Goal: Task Accomplishment & Management: Use online tool/utility

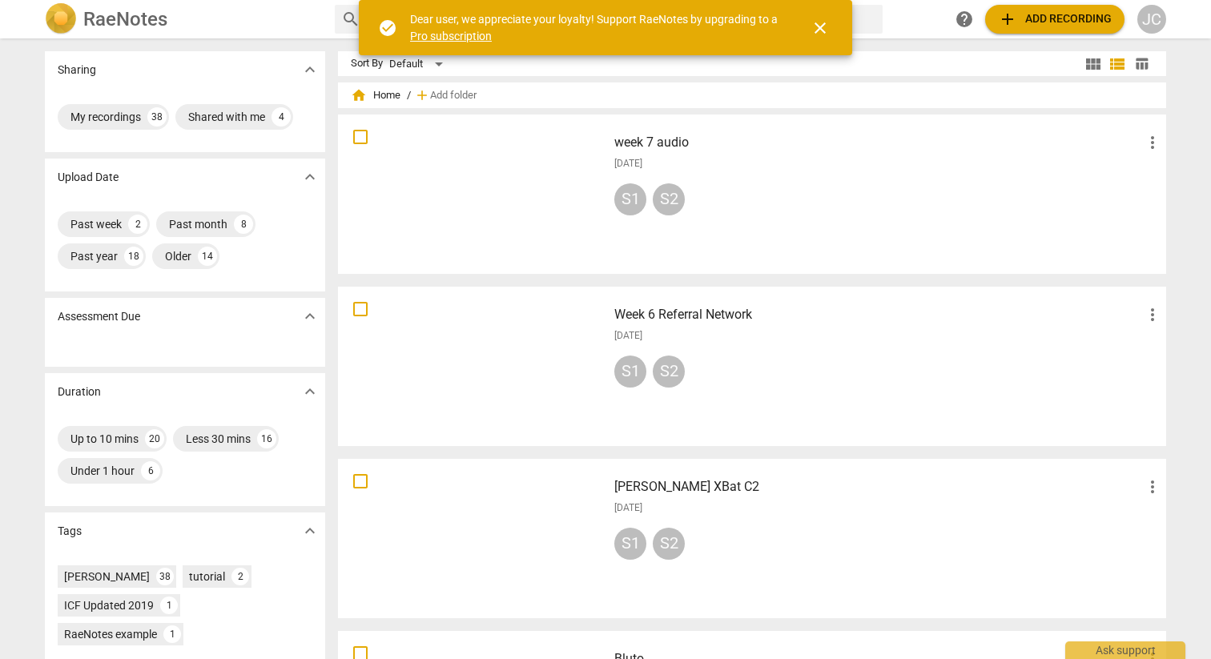
click at [1073, 22] on span "add Add recording" at bounding box center [1055, 19] width 114 height 19
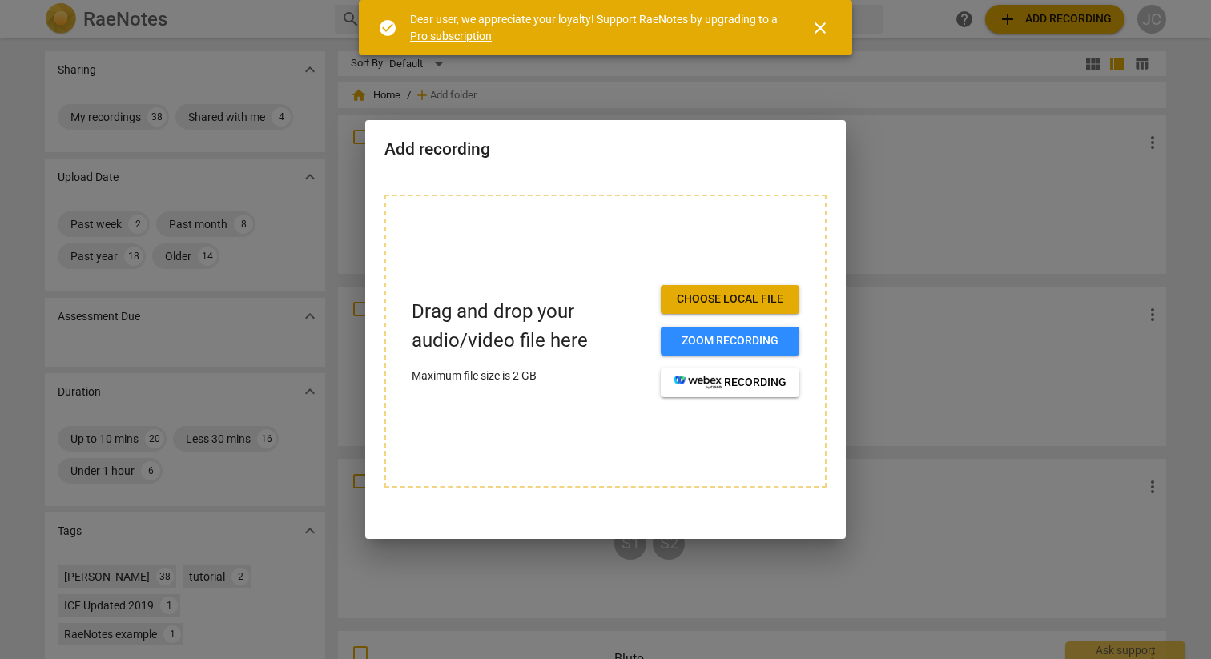
click at [738, 300] on span "Choose local file" at bounding box center [730, 300] width 113 height 16
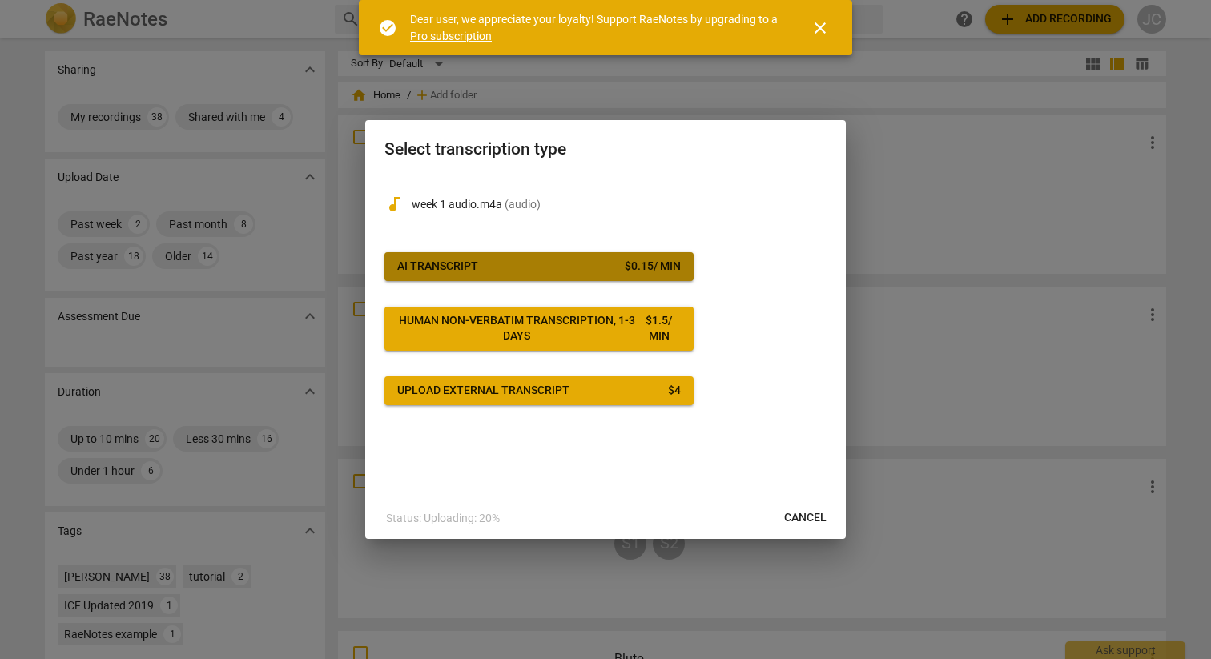
click at [504, 270] on span "AI Transcript $ 0.15 / min" at bounding box center [539, 267] width 284 height 16
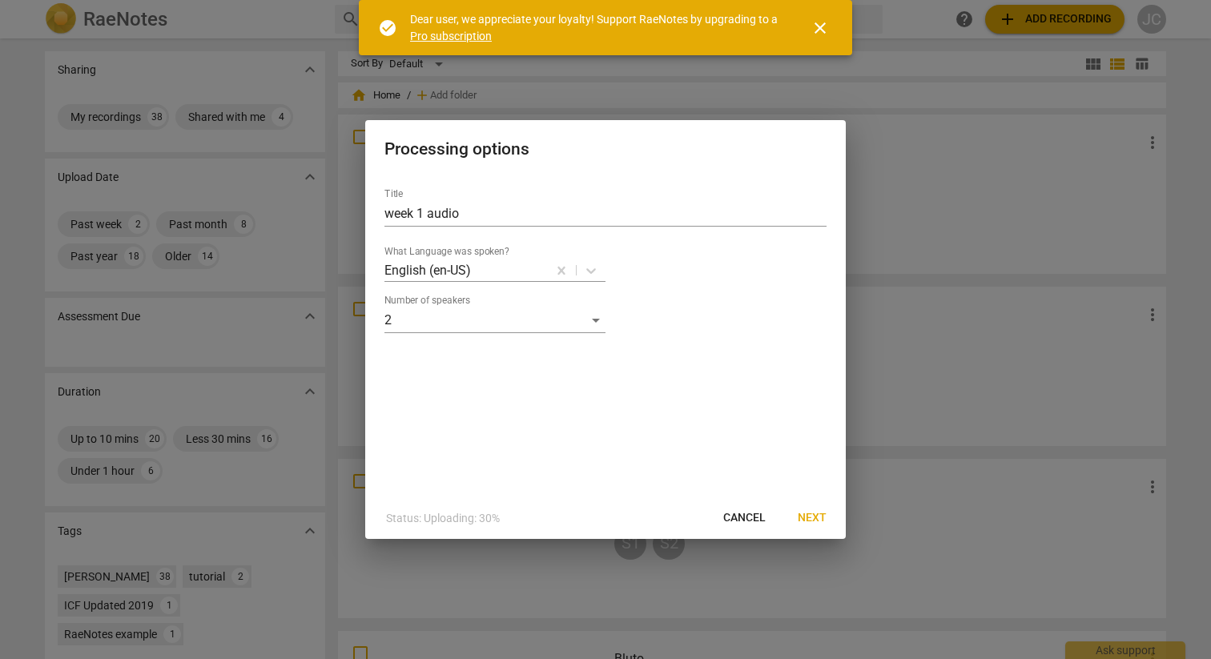
click at [808, 513] on span "Next" at bounding box center [812, 518] width 29 height 16
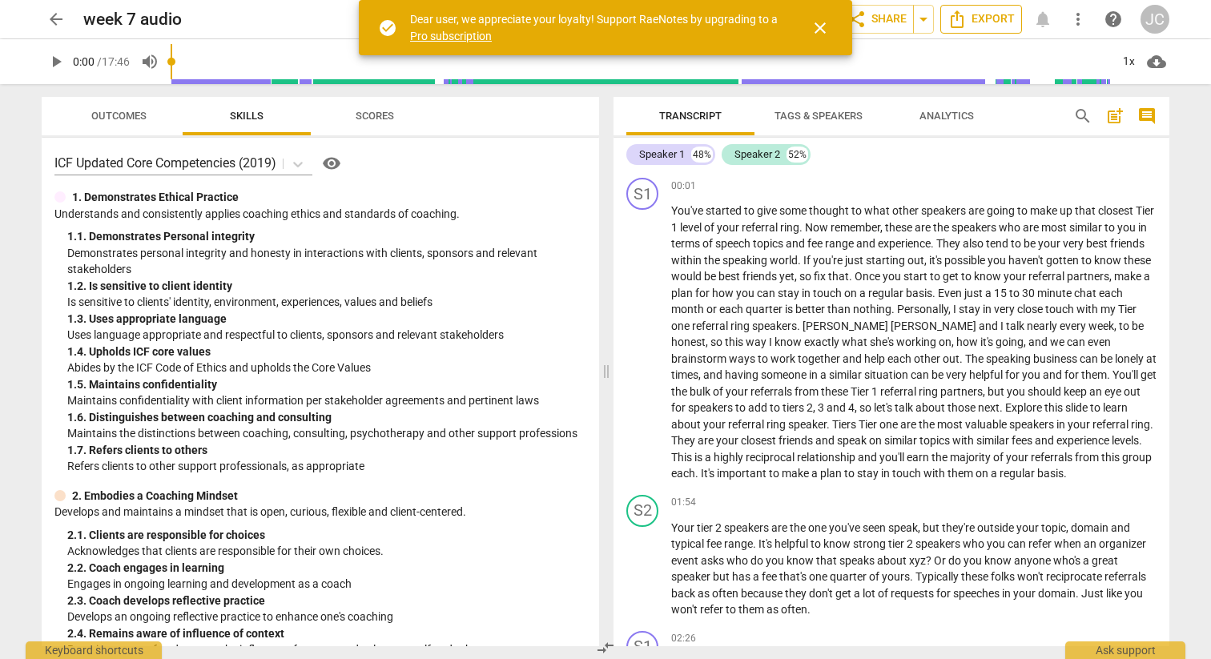
click at [982, 19] on span "Export" at bounding box center [981, 19] width 67 height 19
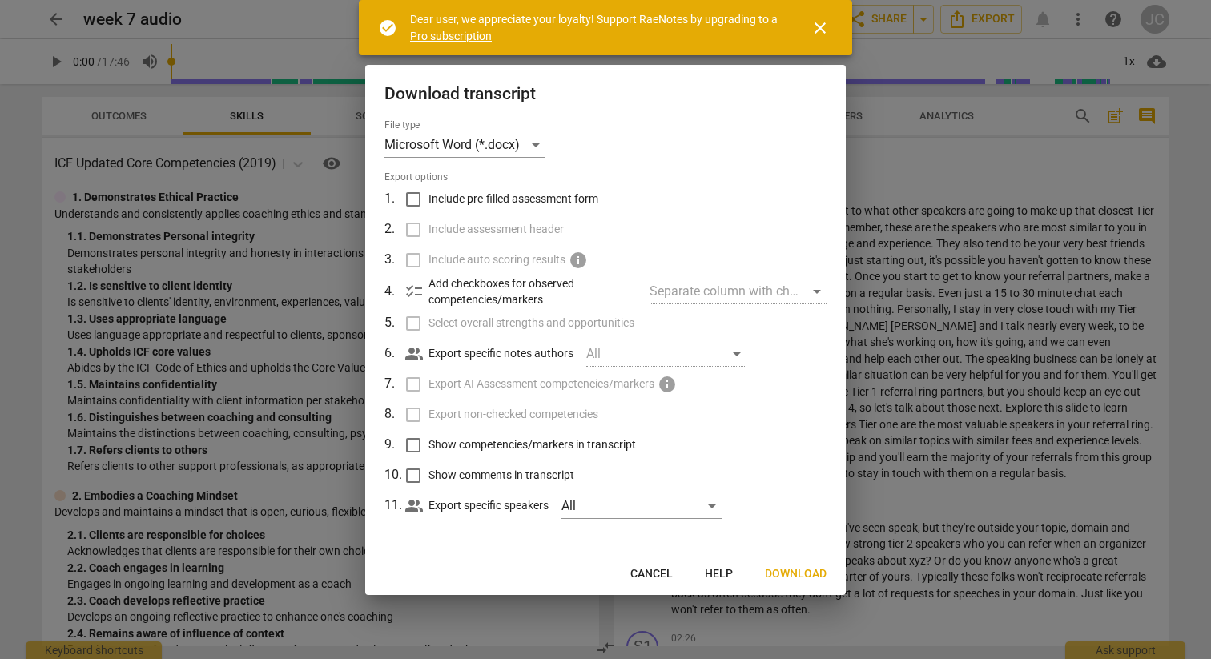
click at [791, 573] on span "Download" at bounding box center [796, 574] width 62 height 16
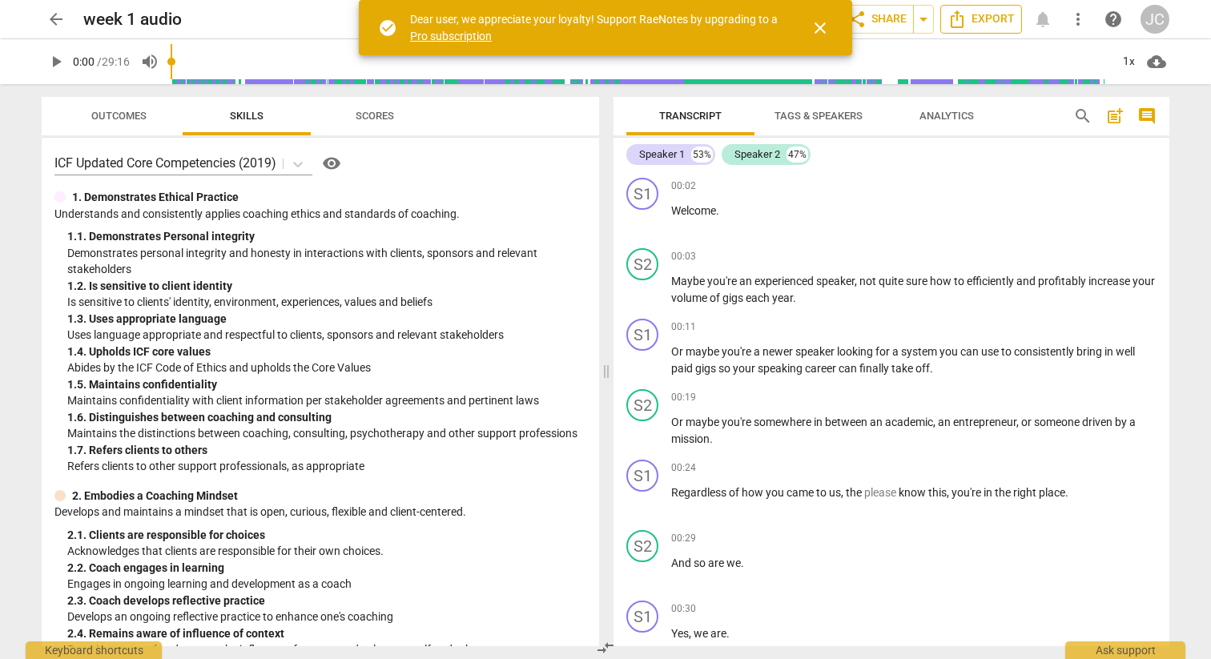
click at [985, 22] on span "Export" at bounding box center [981, 19] width 67 height 19
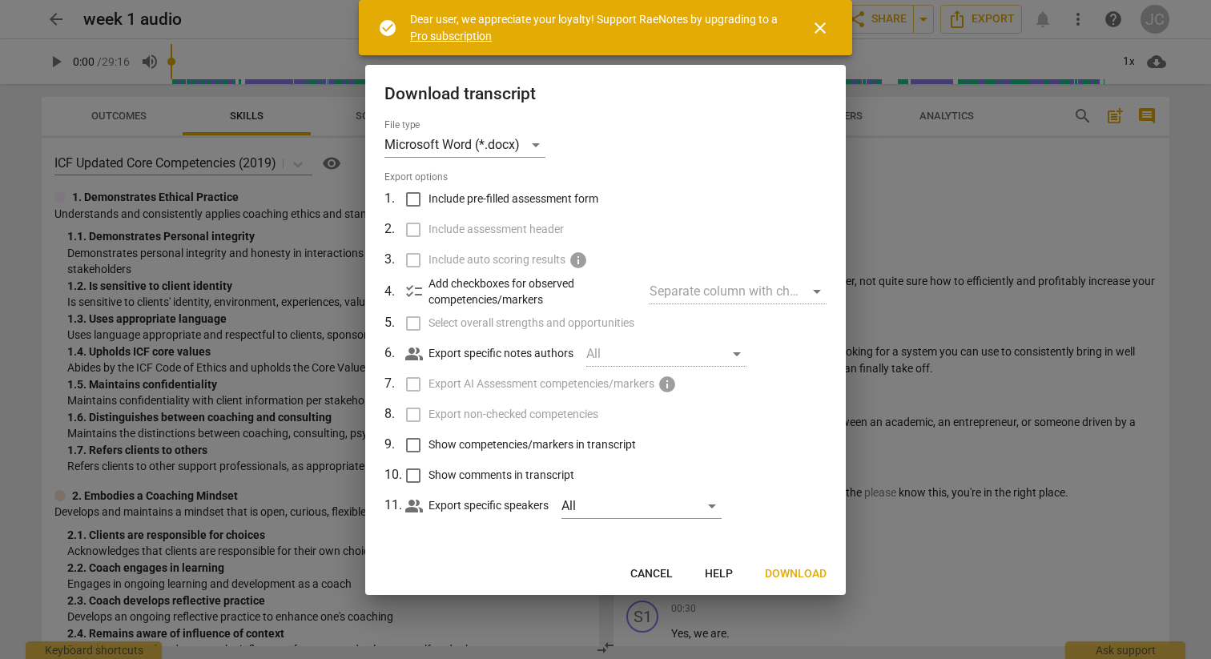
click at [795, 568] on span "Download" at bounding box center [796, 574] width 62 height 16
